Goal: Find specific page/section: Find specific page/section

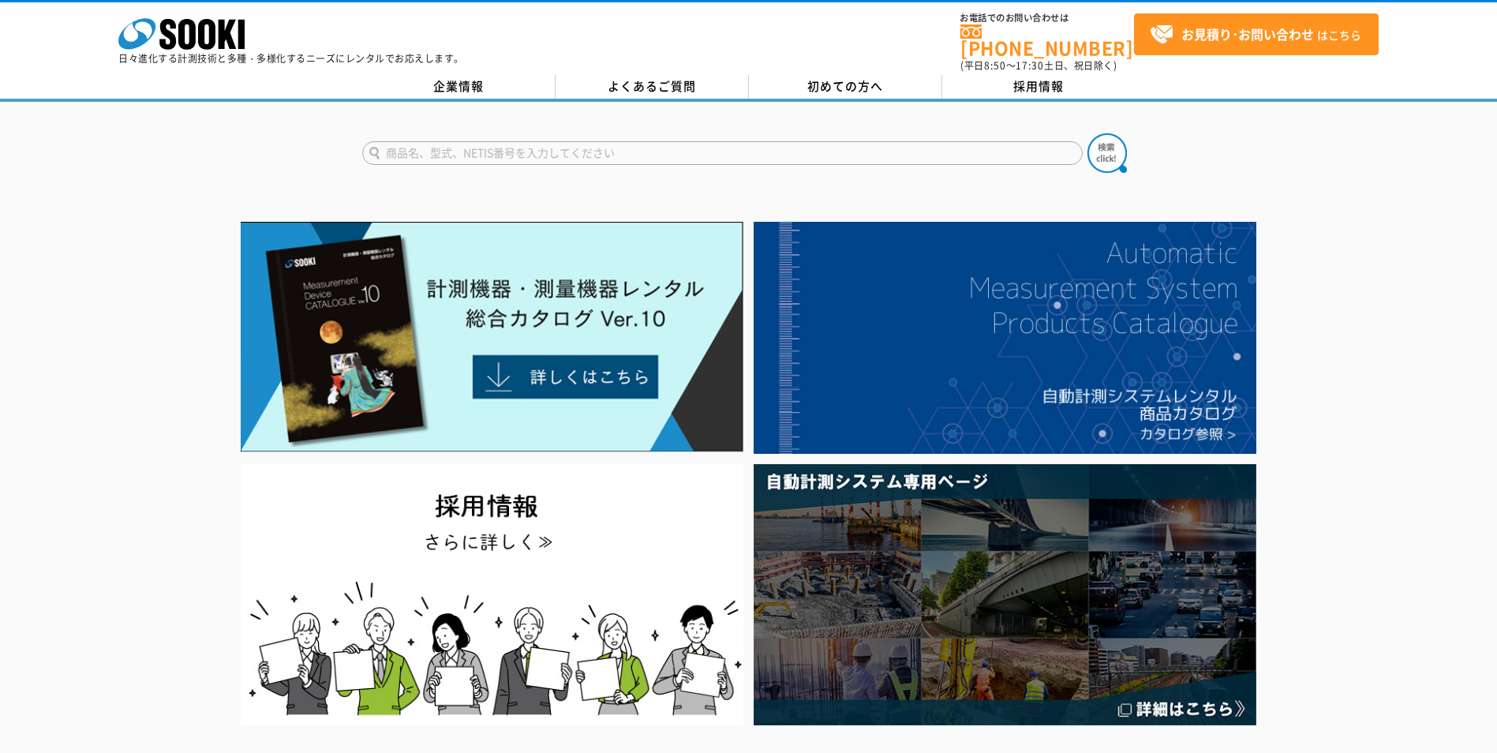
click at [532, 148] on input "text" at bounding box center [722, 153] width 720 height 24
type input "njj-200"
click at [1097, 135] on img at bounding box center [1106, 152] width 39 height 39
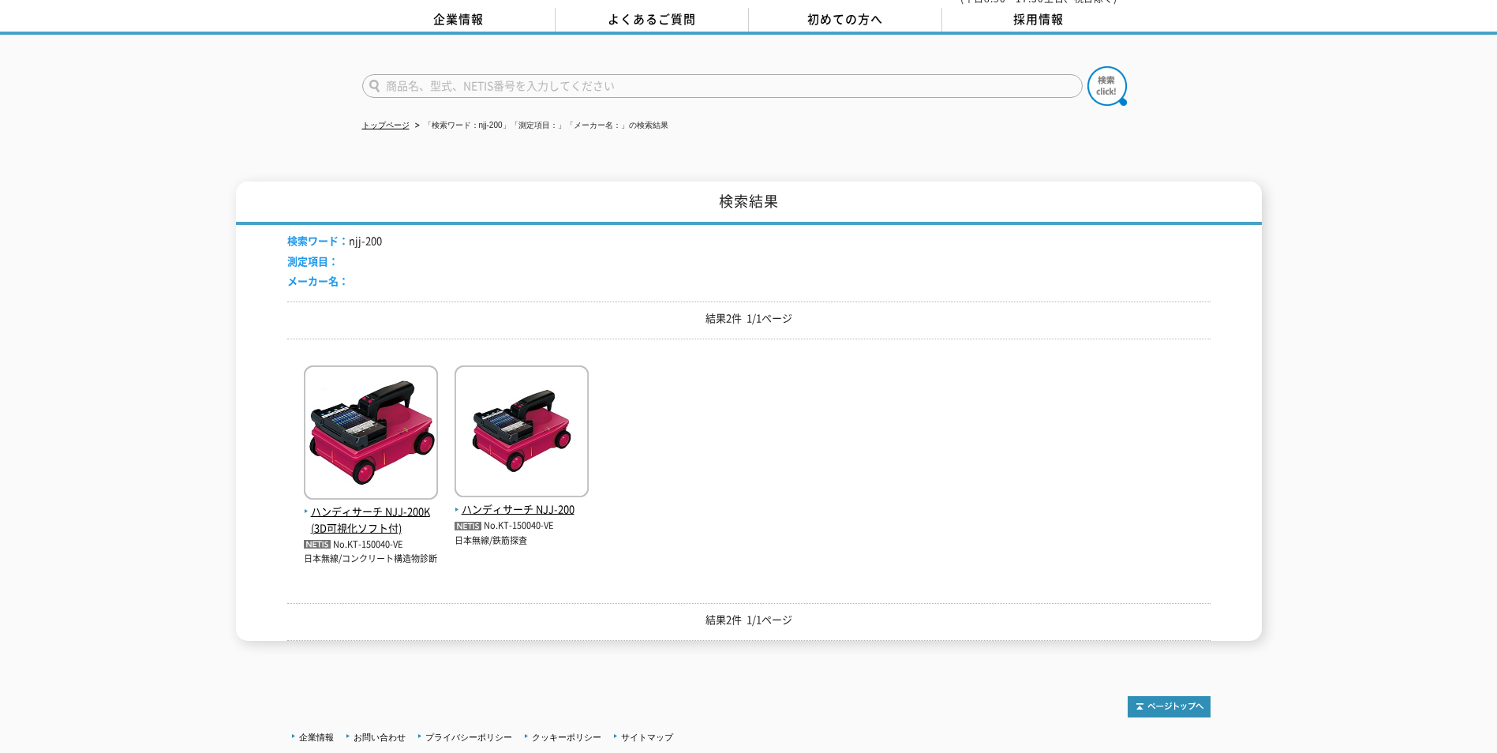
scroll to position [178, 0]
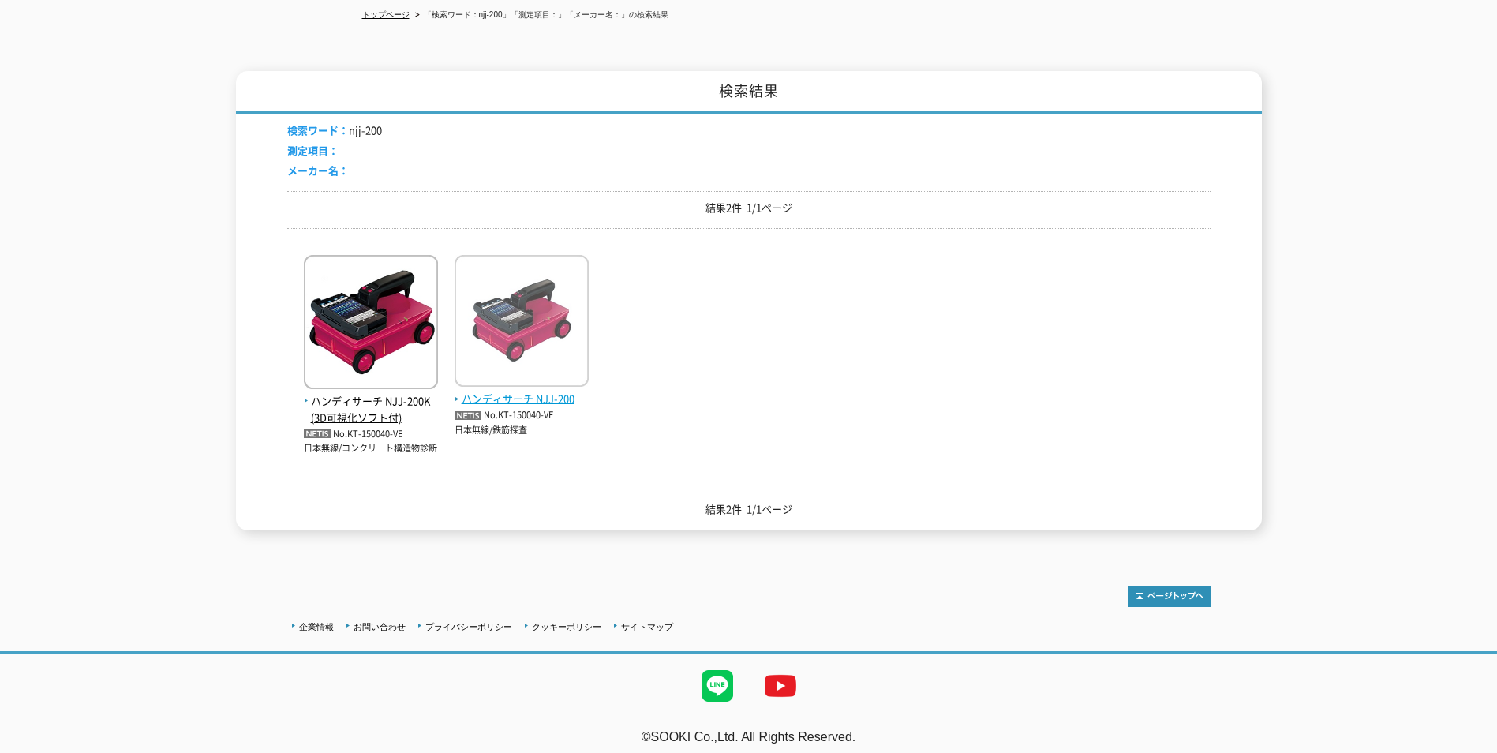
type input "商品名、型式、NETIS番号を入力してください"
click at [546, 393] on span "ハンディサーチ NJJ-200" at bounding box center [521, 399] width 134 height 17
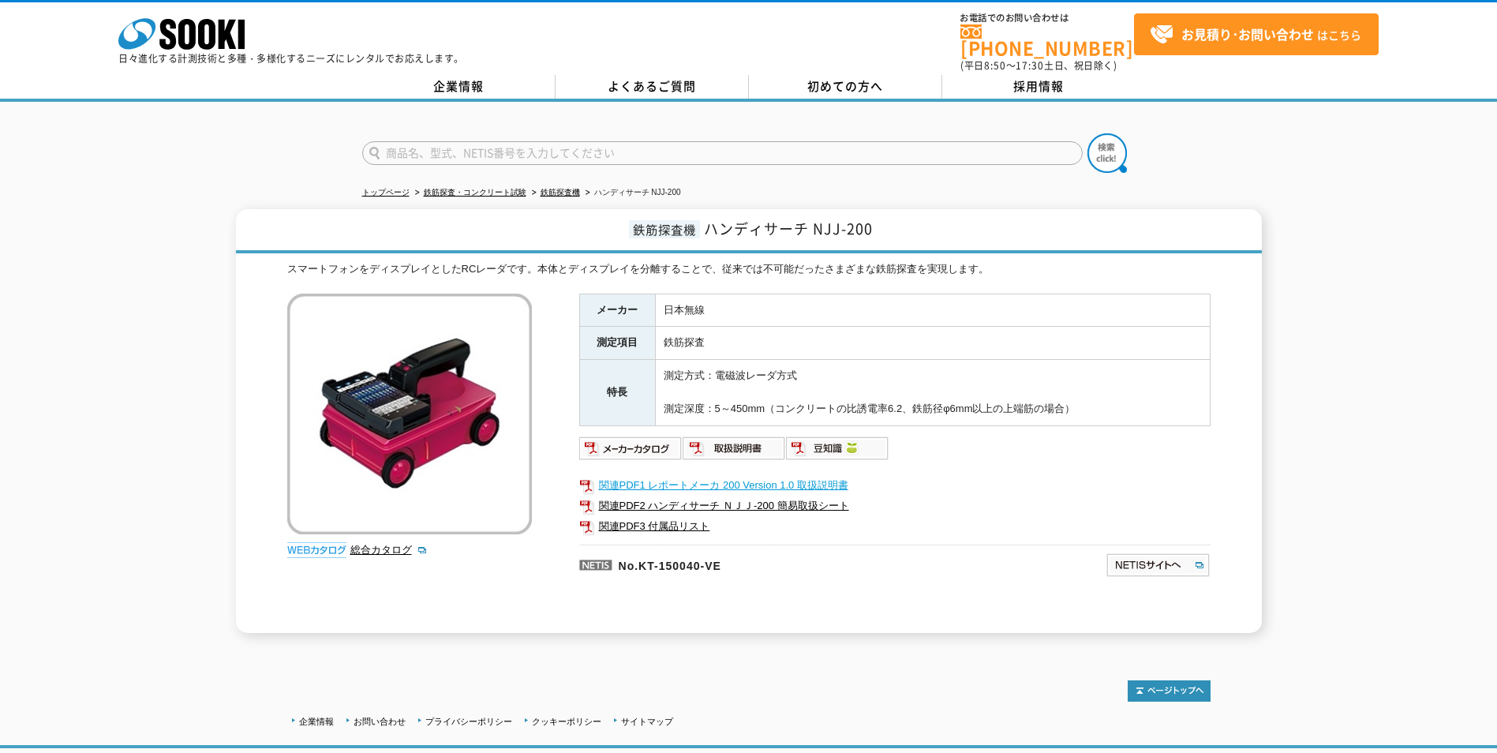
click at [764, 478] on link "関連PDF1 レポートメーカ 200 Version 1.0 取扱説明書" at bounding box center [894, 485] width 631 height 21
click at [684, 477] on link "関連PDF1 レポートメーカ 200 Version 1.0 取扱説明書" at bounding box center [894, 485] width 631 height 21
drag, startPoint x: 811, startPoint y: 218, endPoint x: 877, endPoint y: 220, distance: 66.3
click at [877, 220] on h1 "鉄筋探査機 ハンディサーチ NJJ-200" at bounding box center [749, 231] width 1026 height 44
copy span "NJJ-200"
